Goal: Entertainment & Leisure: Consume media (video, audio)

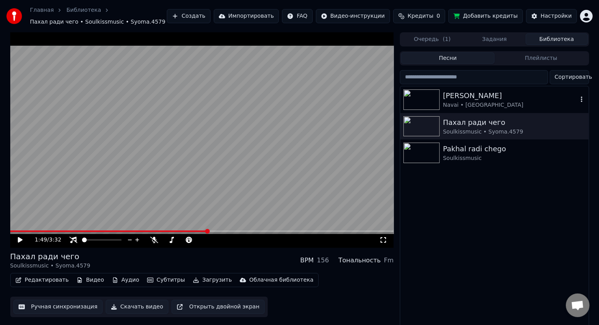
click at [452, 99] on div "[PERSON_NAME]" at bounding box center [510, 95] width 134 height 11
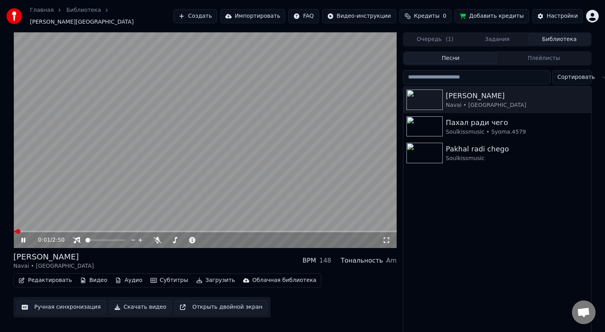
click at [210, 134] on video at bounding box center [204, 140] width 383 height 216
click at [188, 136] on video at bounding box center [204, 140] width 383 height 216
click at [189, 125] on video at bounding box center [204, 140] width 383 height 216
click at [101, 238] on span at bounding box center [101, 240] width 5 height 5
click at [13, 229] on span at bounding box center [15, 231] width 5 height 5
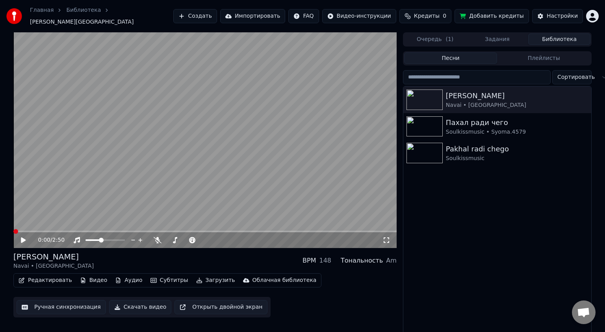
click at [199, 127] on video at bounding box center [204, 140] width 383 height 216
click at [106, 238] on span at bounding box center [105, 240] width 5 height 5
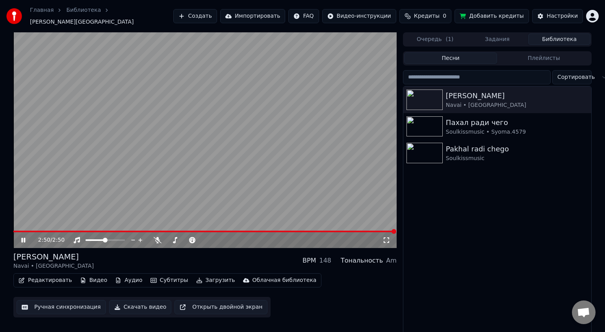
click at [22, 238] on icon at bounding box center [23, 240] width 4 height 5
